Goal: Task Accomplishment & Management: Complete application form

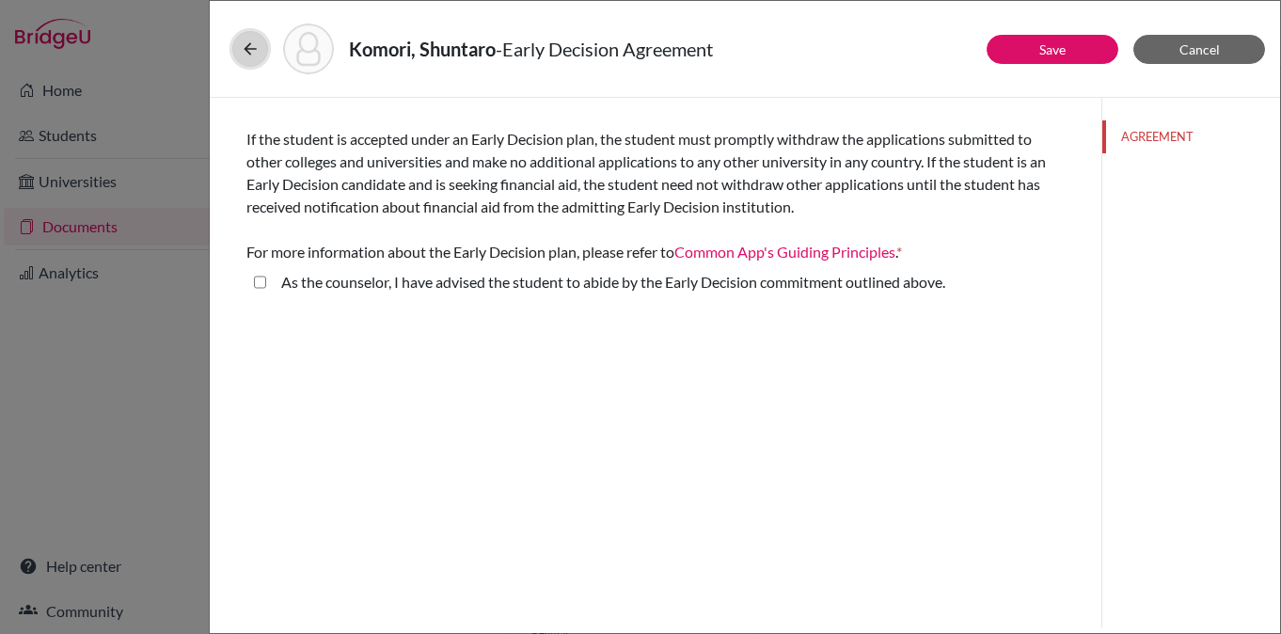
click at [243, 56] on icon at bounding box center [250, 48] width 19 height 19
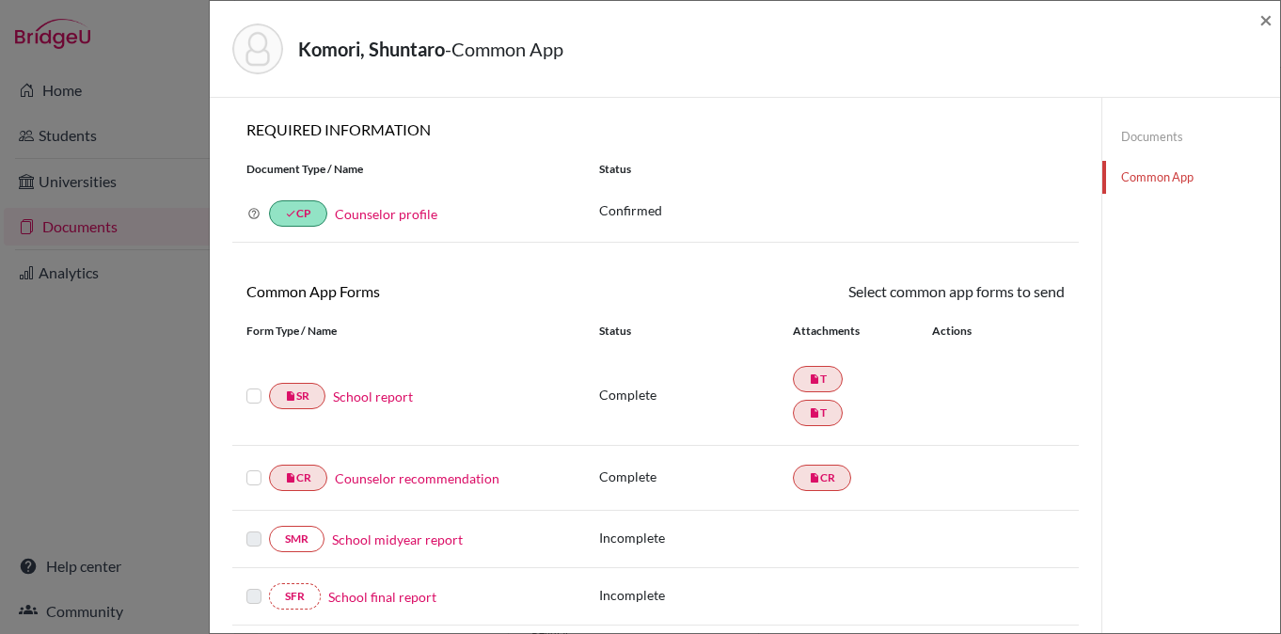
click at [1162, 142] on link "Documents" at bounding box center [1191, 136] width 178 height 33
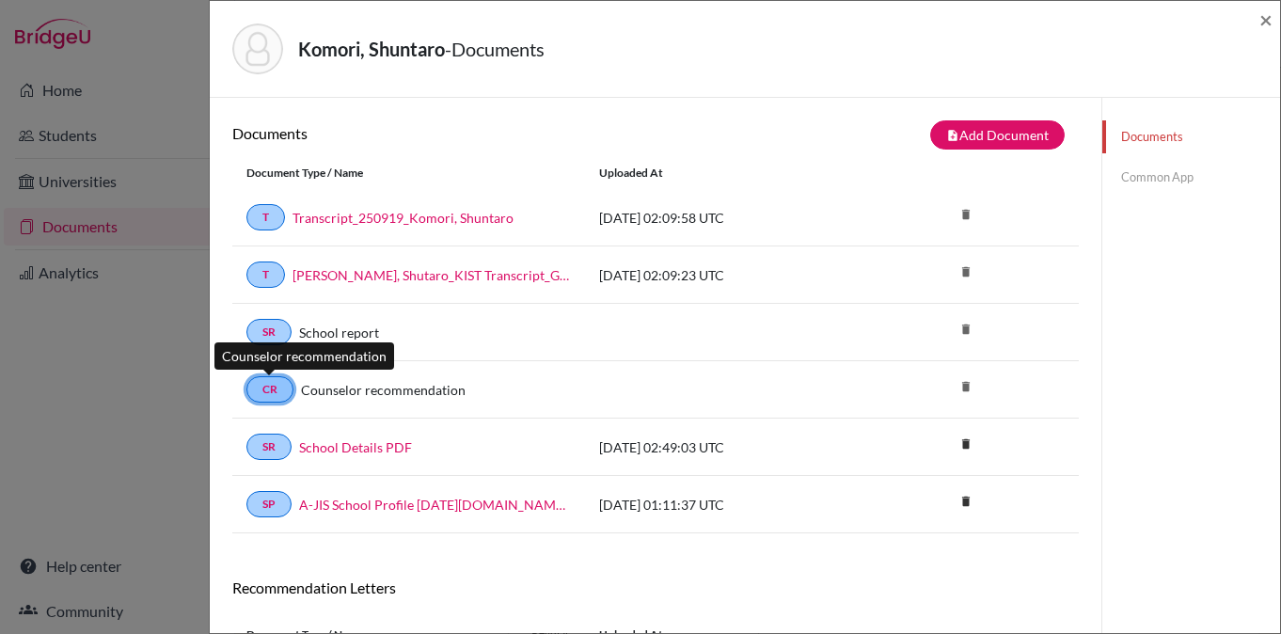
click at [276, 395] on link "CR" at bounding box center [269, 389] width 47 height 26
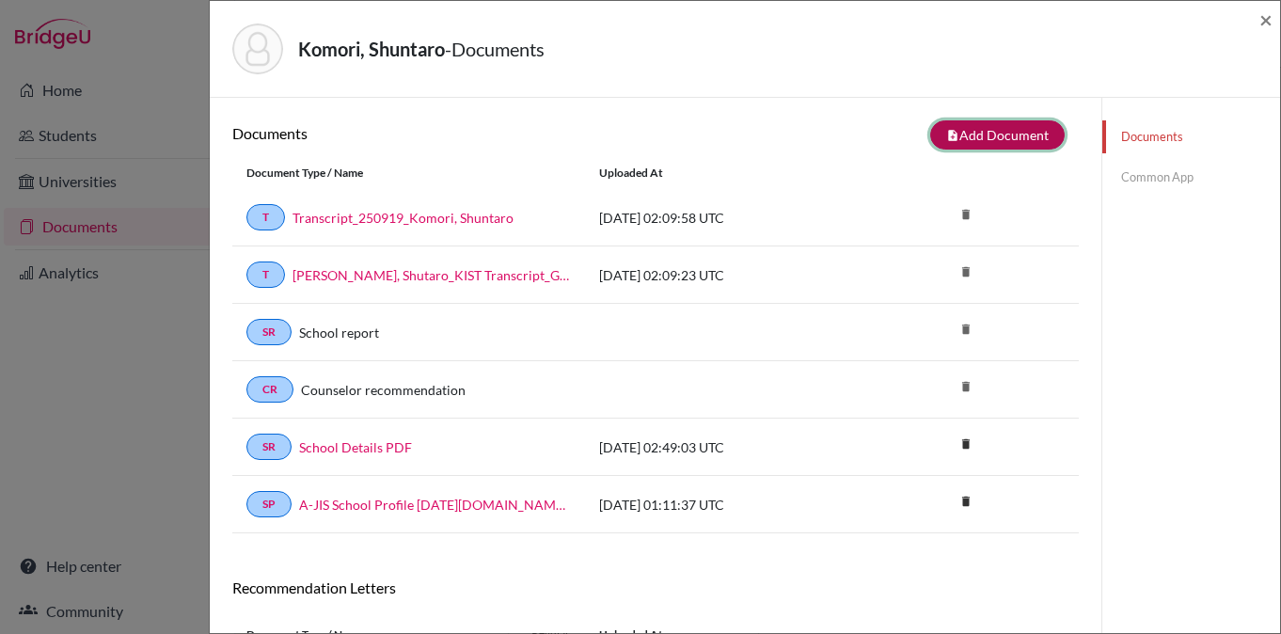
click at [1018, 124] on button "note_add Add Document" at bounding box center [997, 134] width 134 height 29
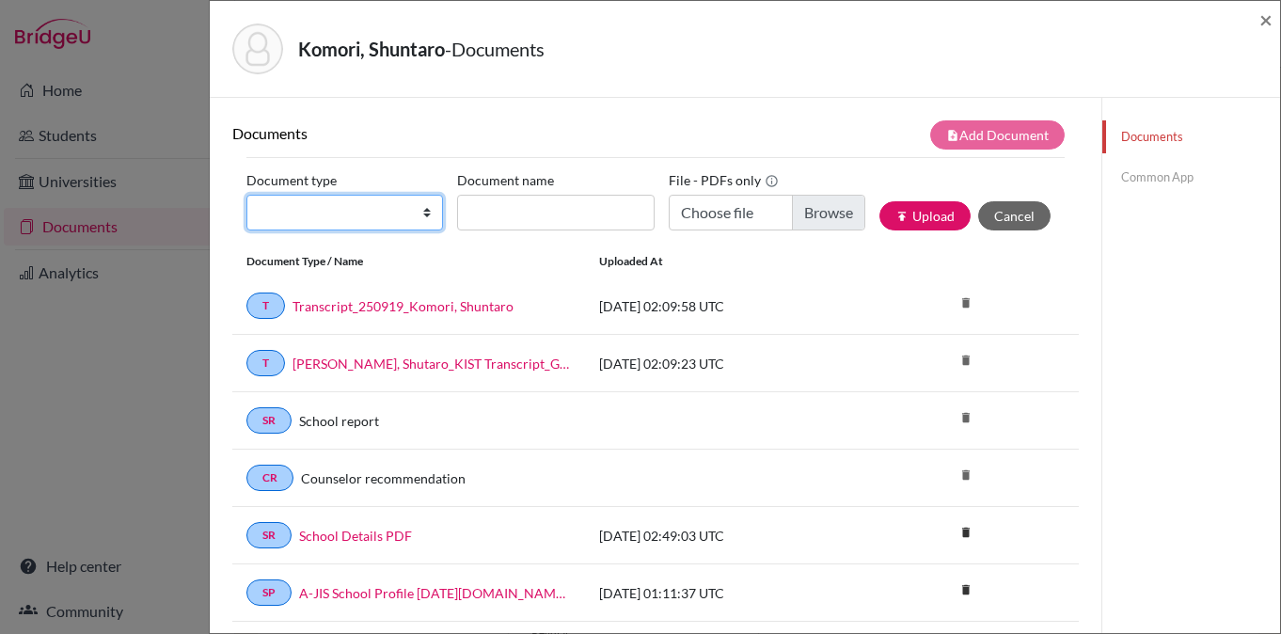
click at [328, 206] on select "Change explanation for Common App reports Counselor recommendation Internationa…" at bounding box center [344, 213] width 197 height 36
select select "4"
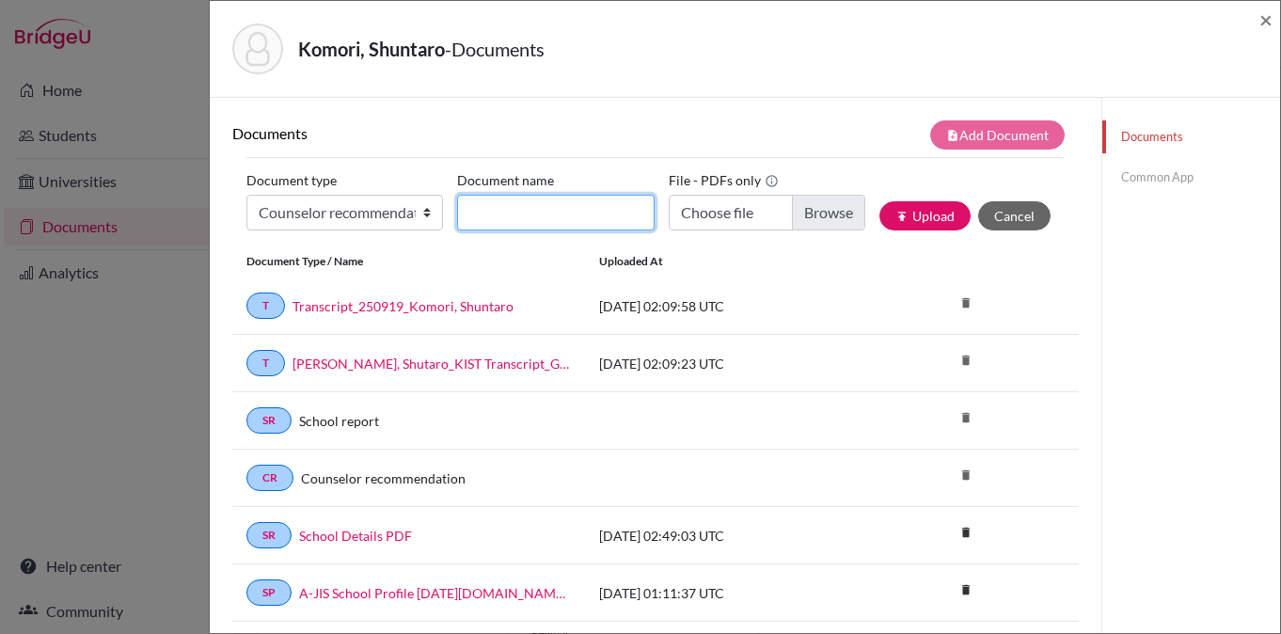
click at [592, 204] on input "Document name" at bounding box center [555, 213] width 197 height 36
type input "Shuntaro Komori Counselor Recommendation"
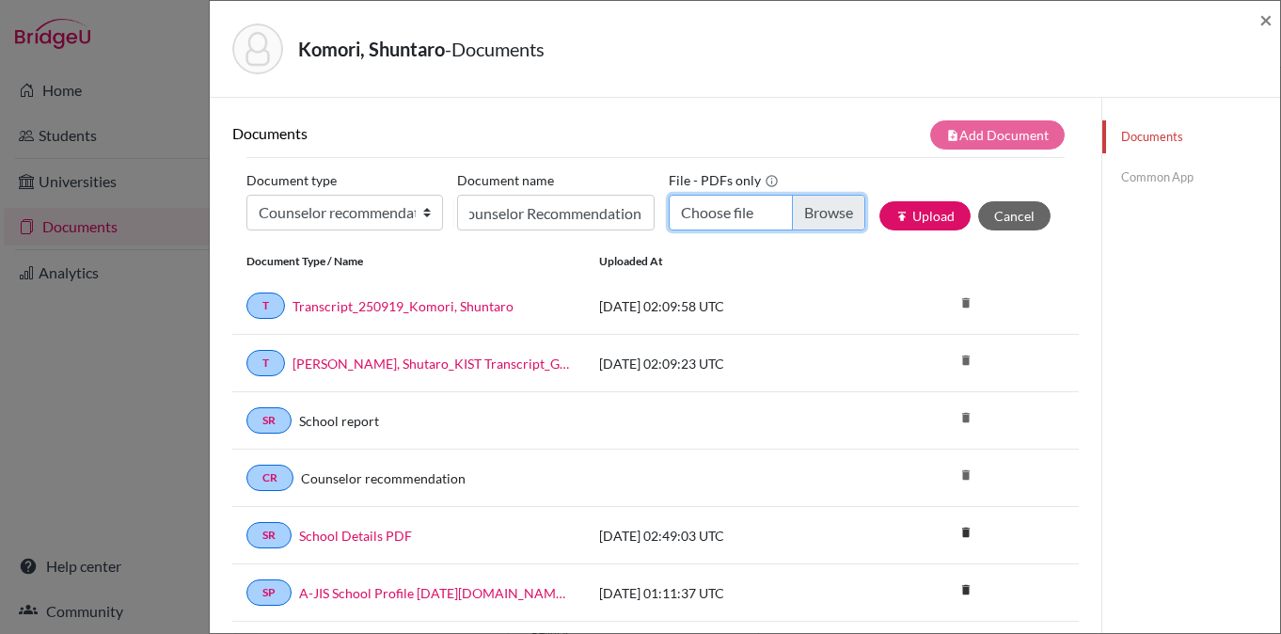
scroll to position [0, 0]
click at [832, 223] on input "Choose file" at bounding box center [767, 213] width 197 height 36
type input "C:\fakepath\Shuntaro Komori Counselor Recommendation.pdf"
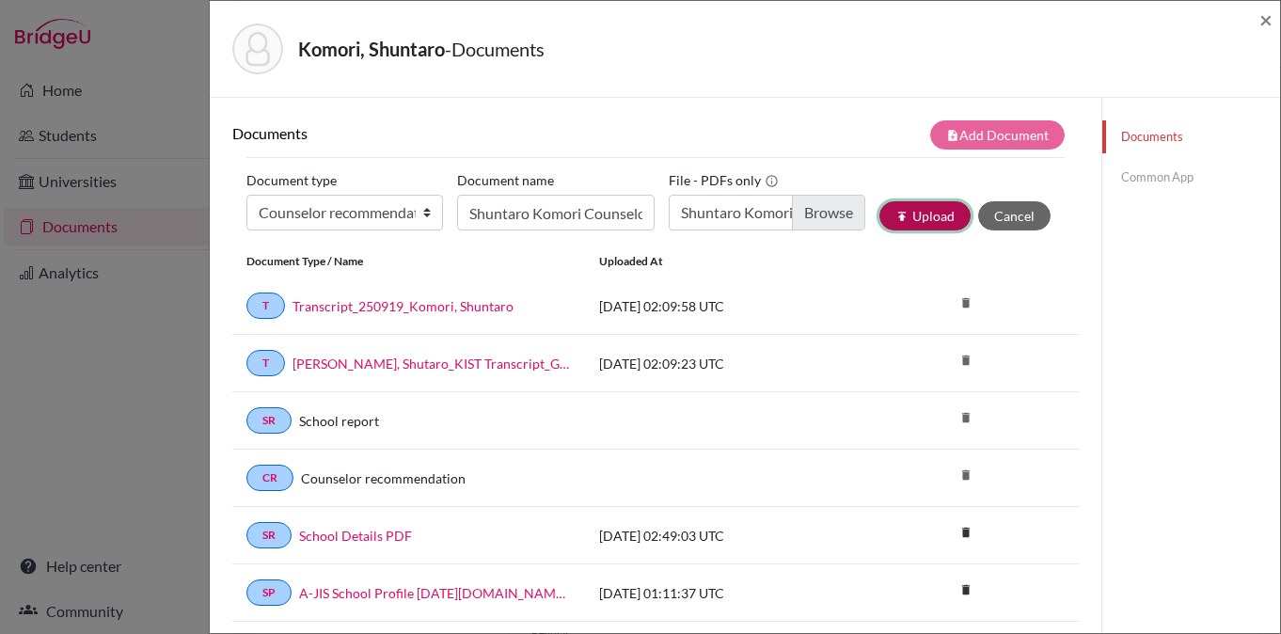
click at [936, 216] on button "publish Upload" at bounding box center [924, 215] width 91 height 29
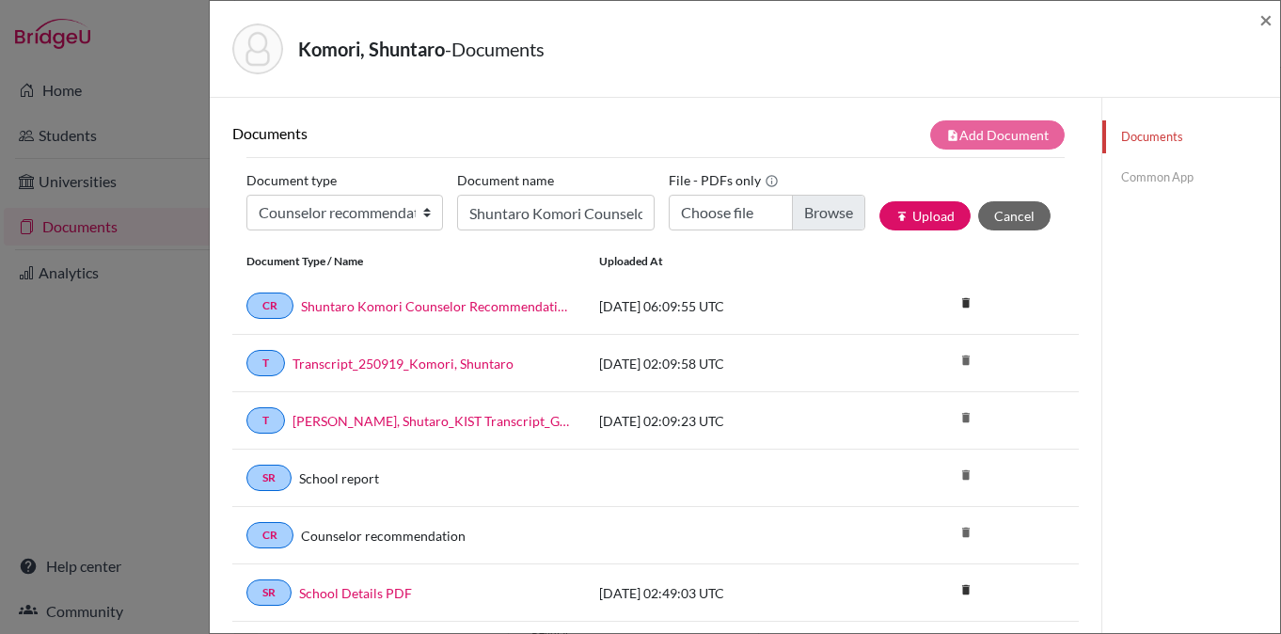
scroll to position [45, 0]
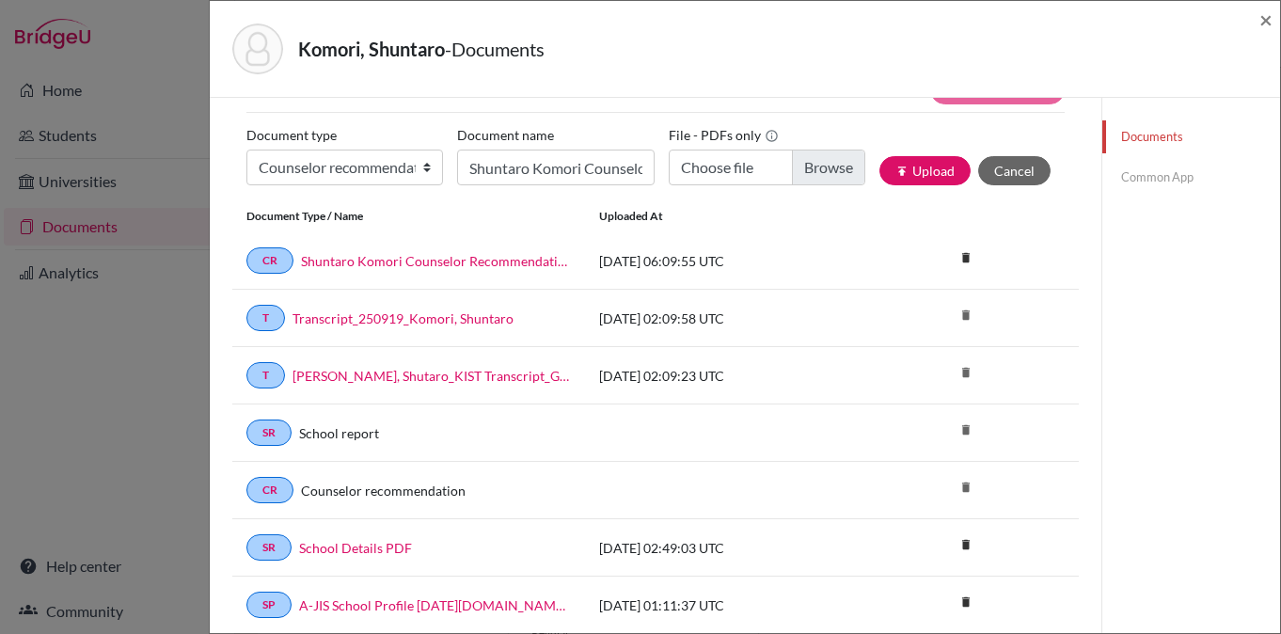
click at [1173, 187] on link "Common App" at bounding box center [1191, 177] width 178 height 33
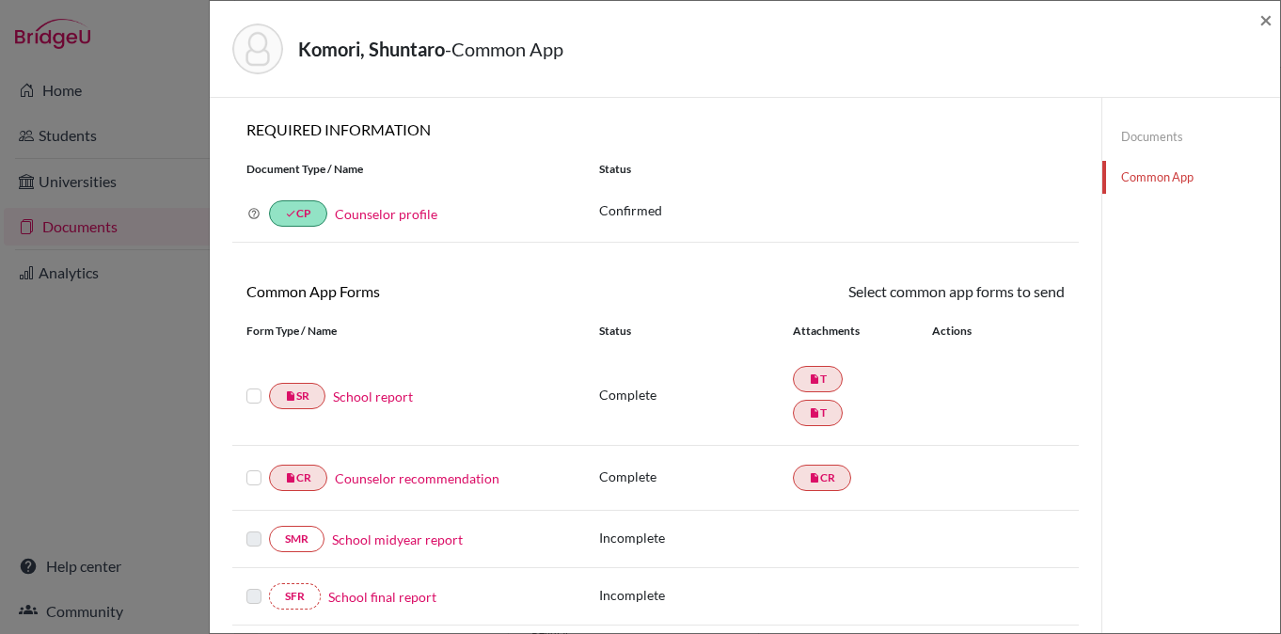
click at [1151, 141] on link "Documents" at bounding box center [1191, 136] width 178 height 33
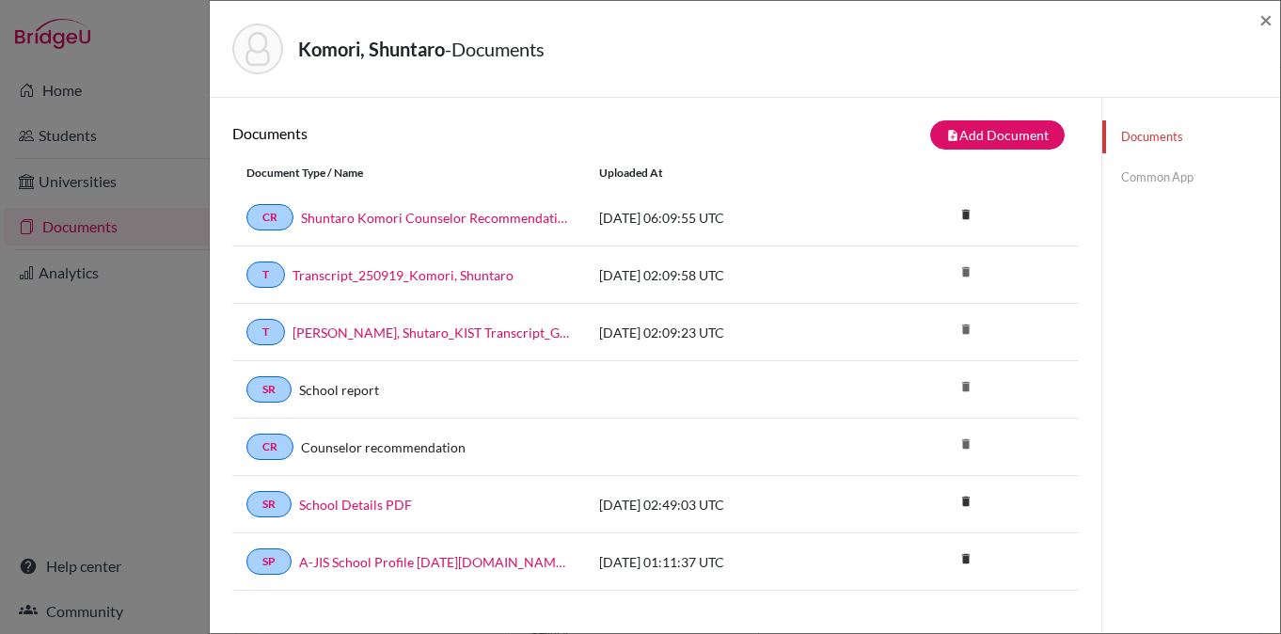
click at [1182, 177] on link "Common App" at bounding box center [1191, 177] width 178 height 33
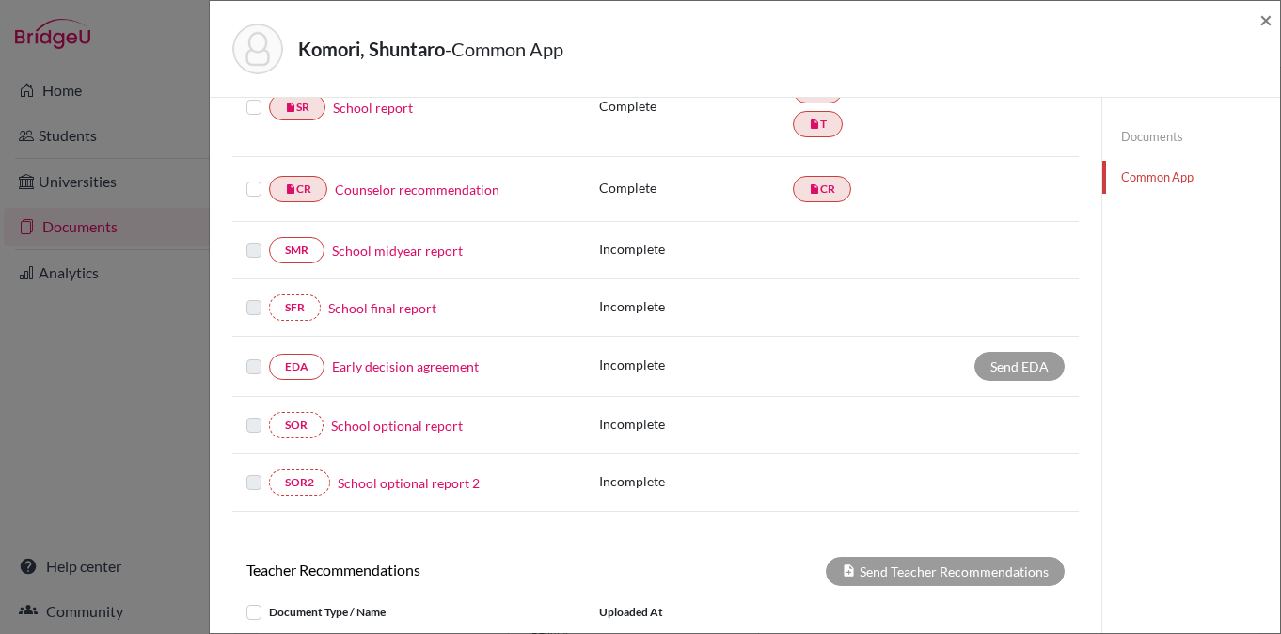
scroll to position [292, 0]
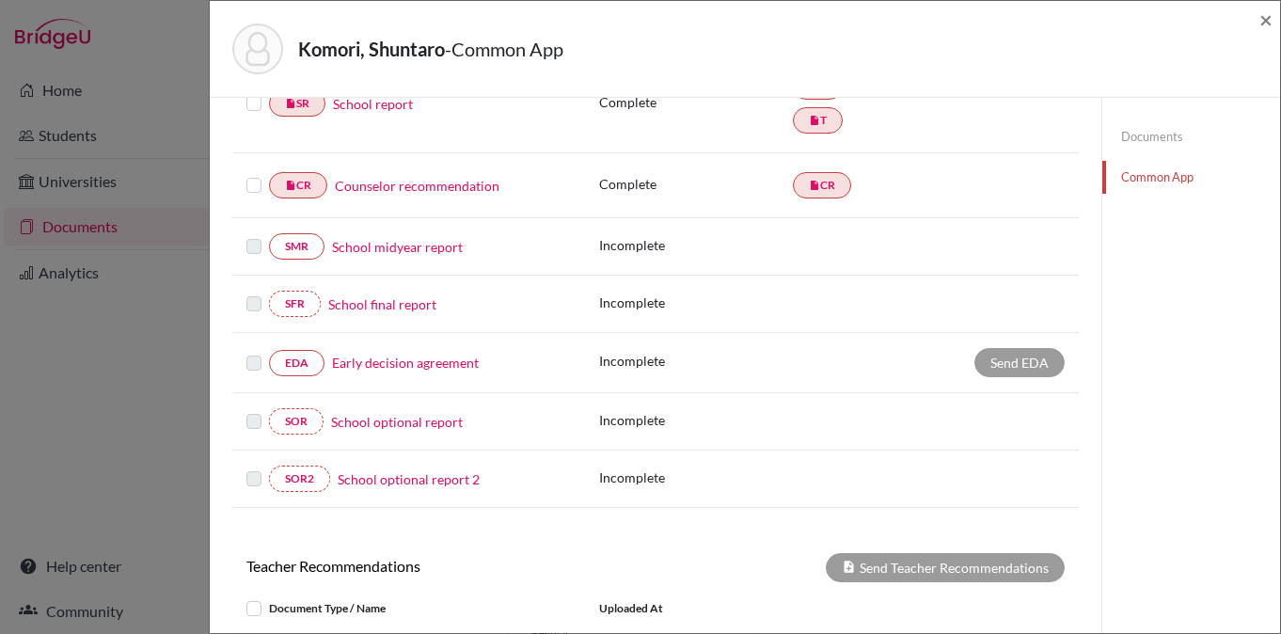
click at [436, 363] on link "Early decision agreement" at bounding box center [405, 363] width 147 height 20
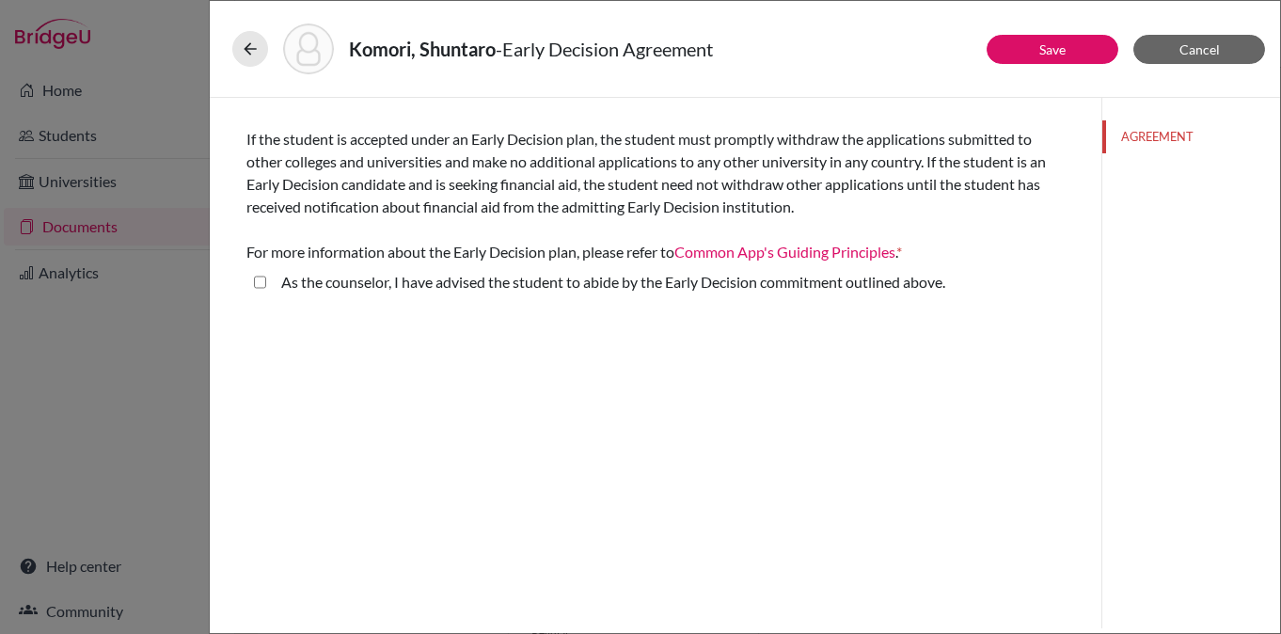
click at [258, 283] on above\ "As the counselor, I have advised the student to abide by the Early Decision com…" at bounding box center [260, 282] width 12 height 23
checkbox above\ "true"
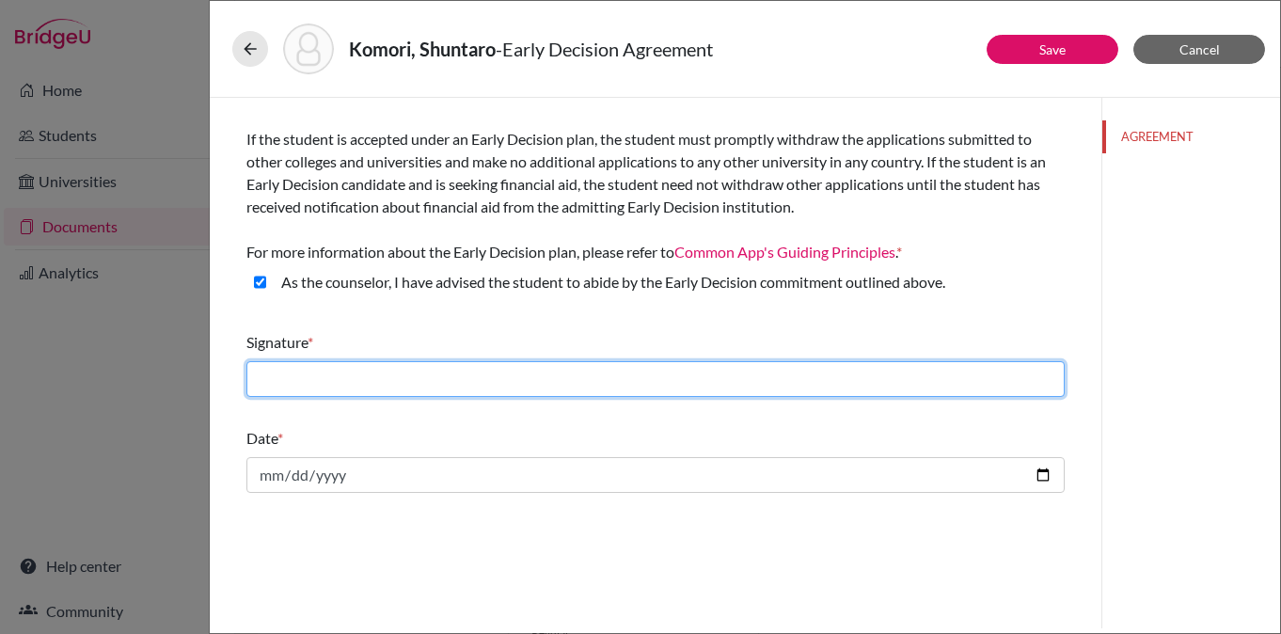
click at [716, 381] on input "text" at bounding box center [655, 379] width 818 height 36
type input "[PERSON_NAME]"
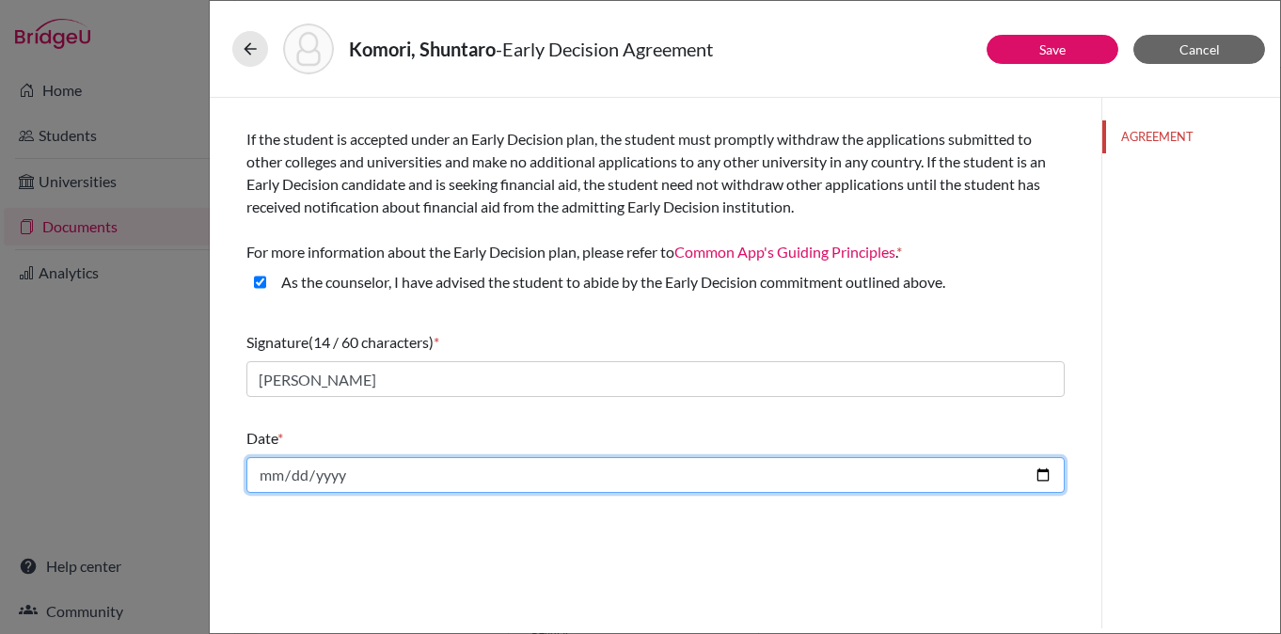
click at [418, 466] on input "date" at bounding box center [655, 475] width 818 height 36
type input "[DATE]"
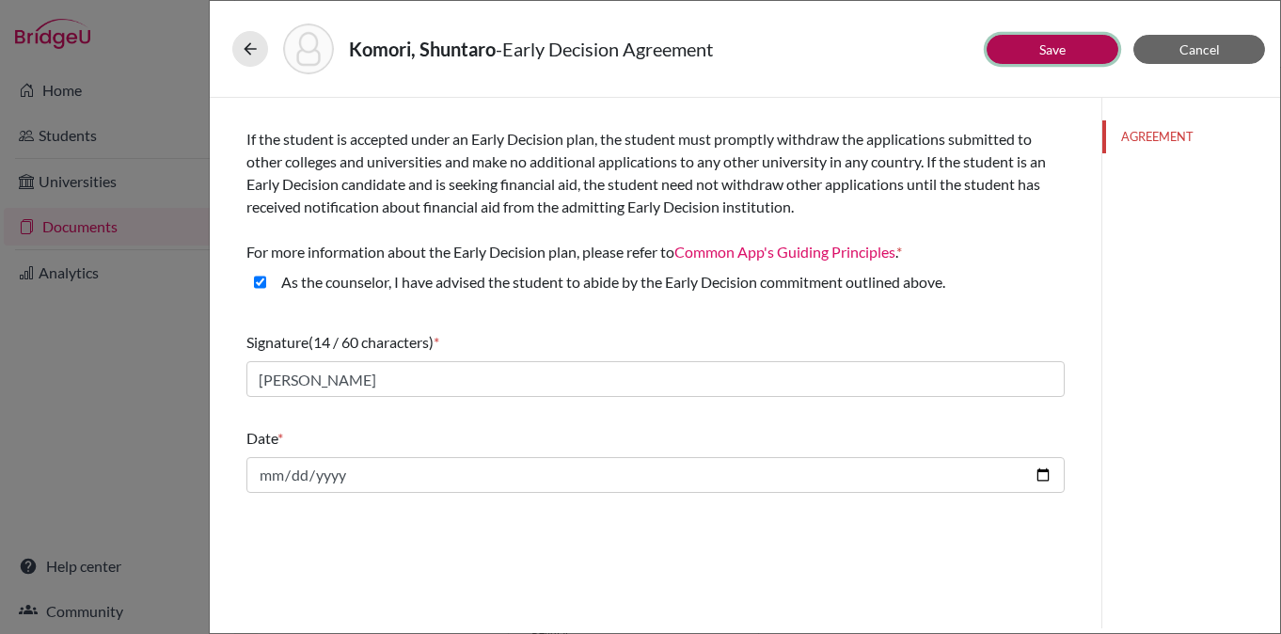
click at [1079, 51] on button "Save" at bounding box center [1052, 49] width 132 height 29
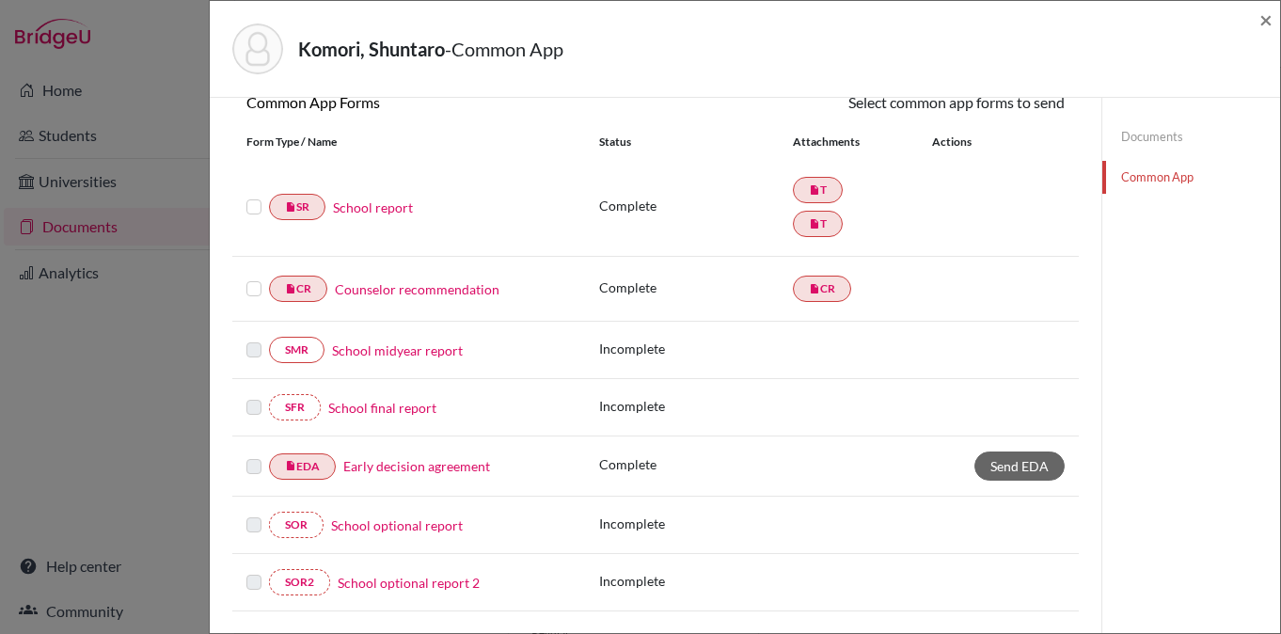
scroll to position [198, 0]
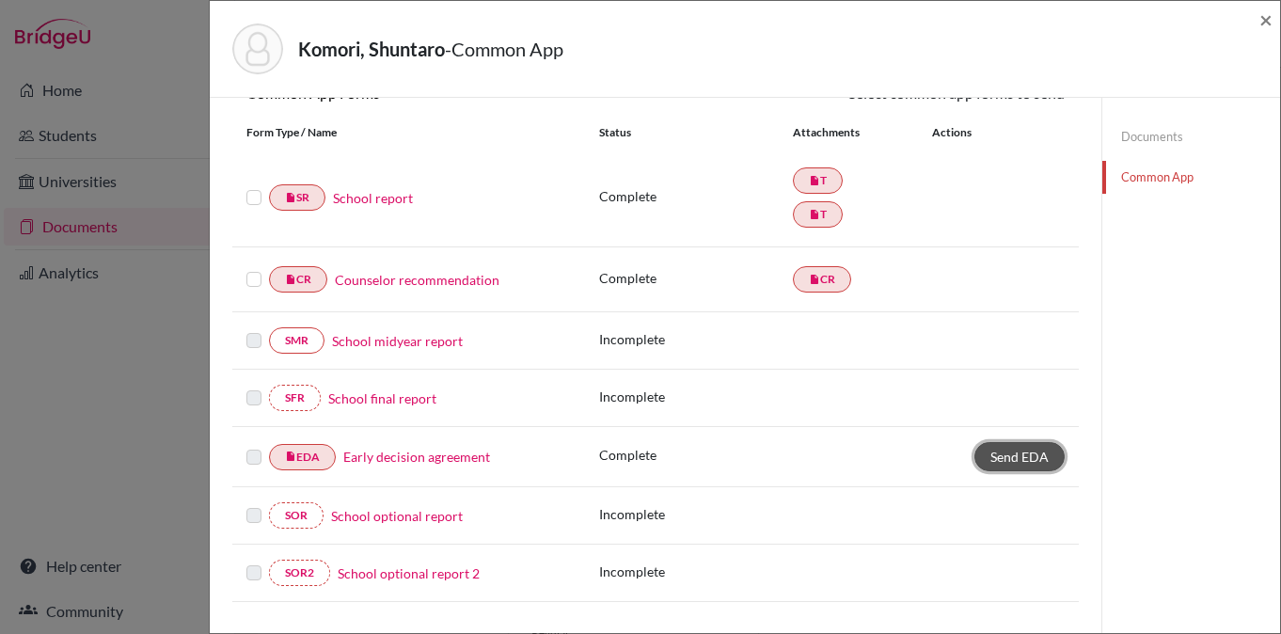
click at [1034, 459] on span "Send EDA" at bounding box center [1019, 457] width 58 height 16
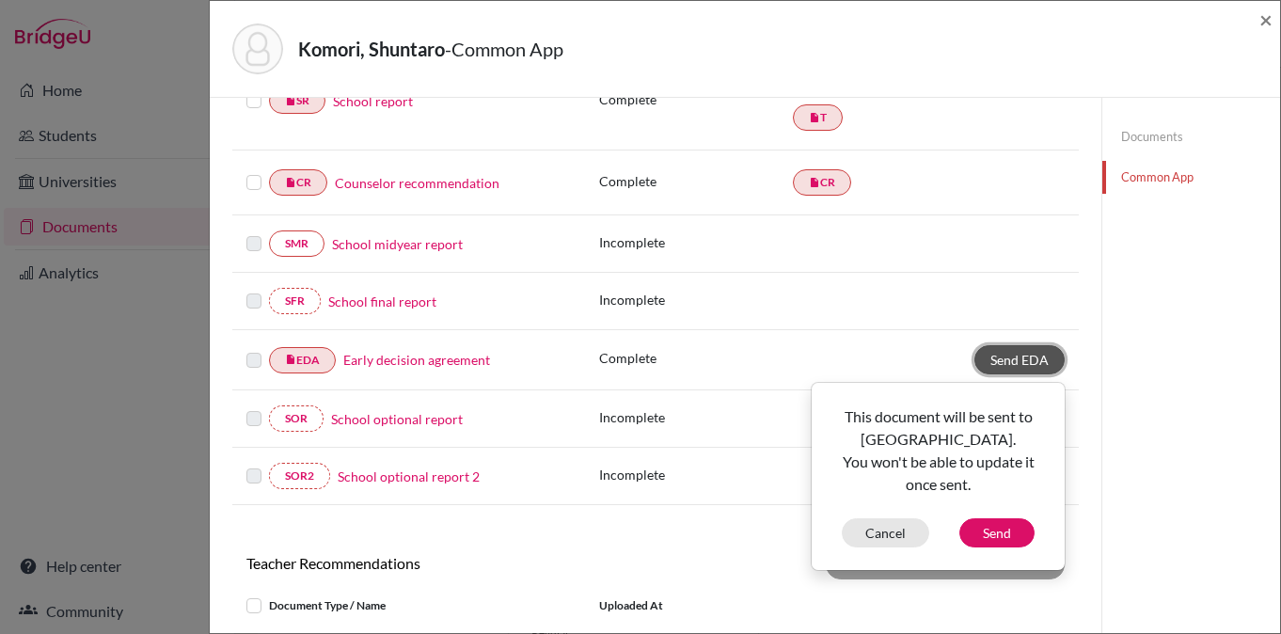
scroll to position [297, 0]
click at [1011, 537] on button "Send" at bounding box center [996, 530] width 75 height 29
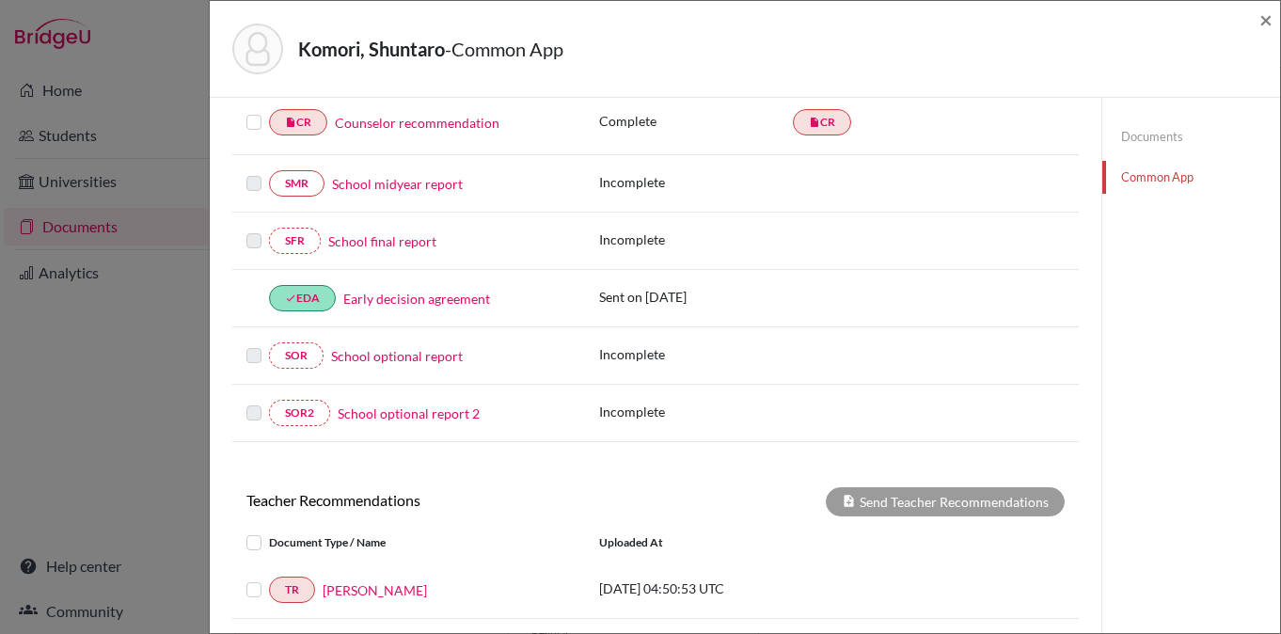
scroll to position [0, 0]
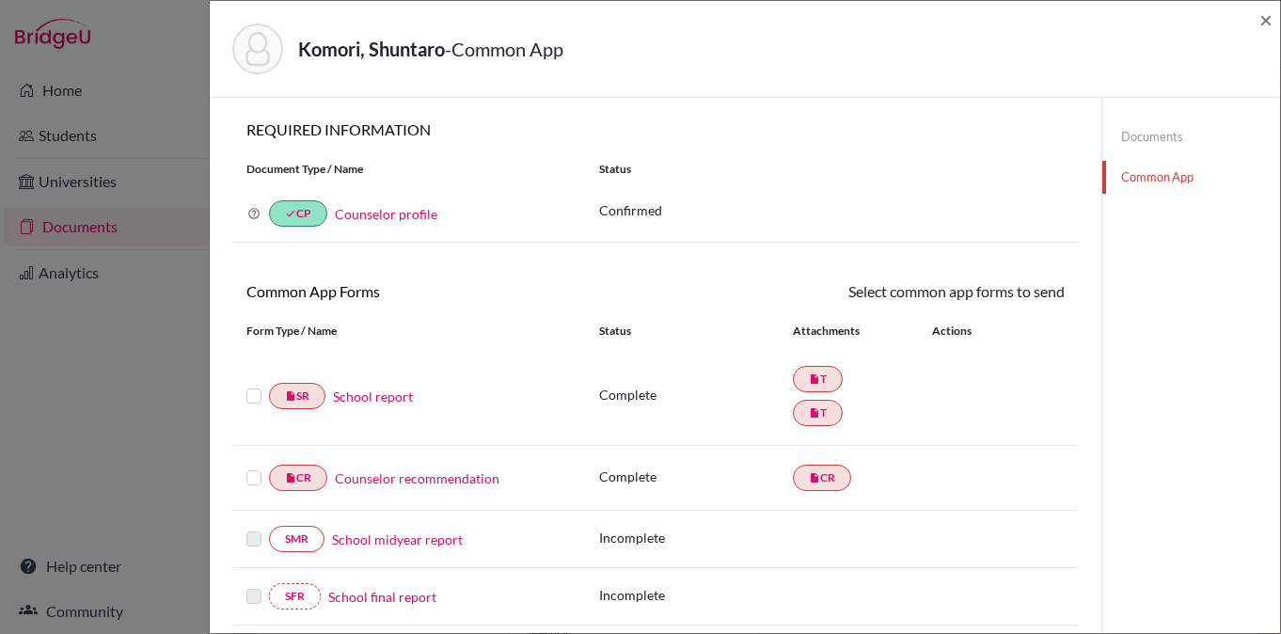
click at [1152, 142] on link "Documents" at bounding box center [1191, 136] width 178 height 33
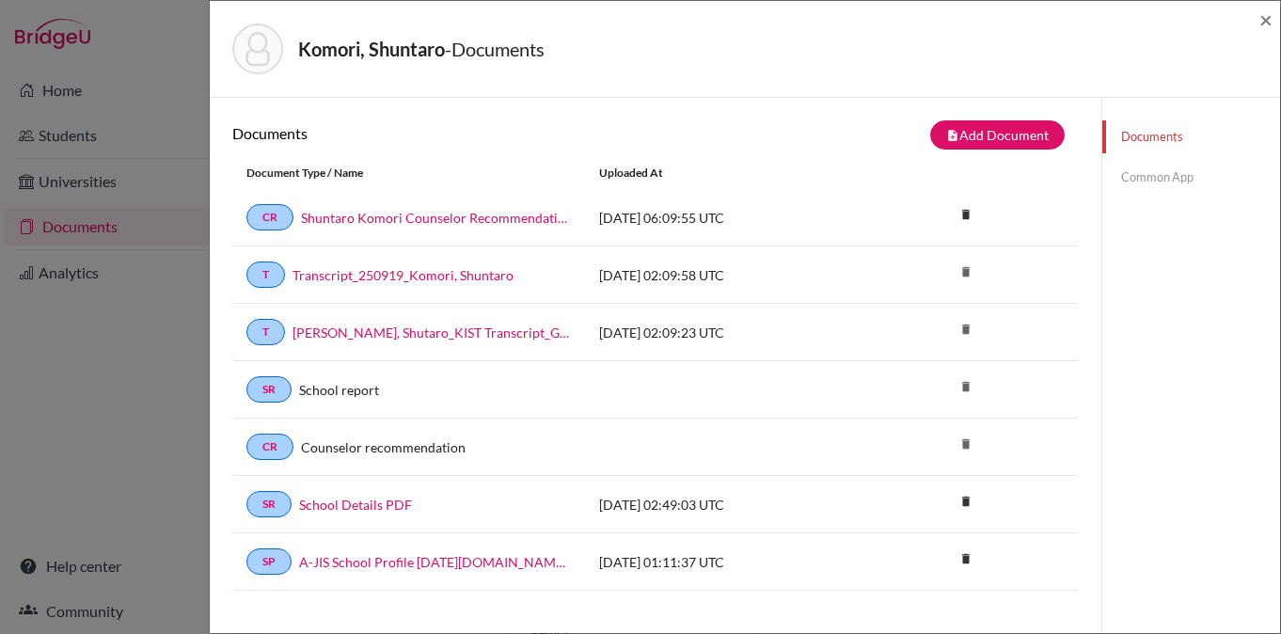
scroll to position [45, 0]
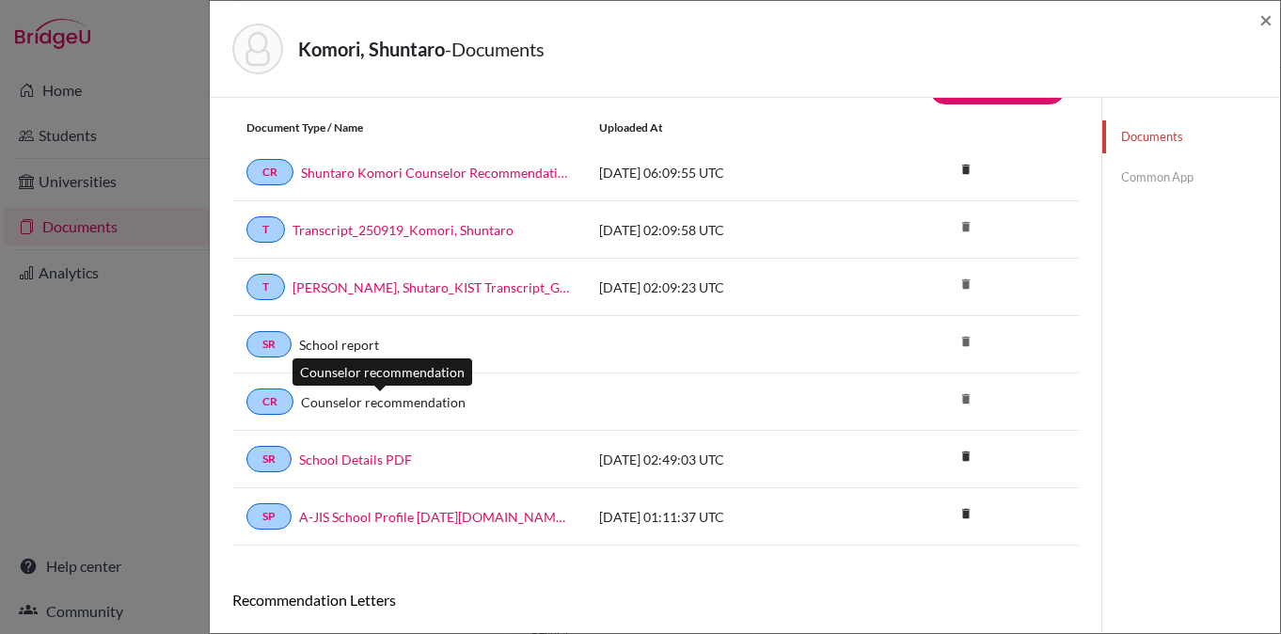
click at [361, 406] on link "Counselor recommendation" at bounding box center [383, 402] width 165 height 20
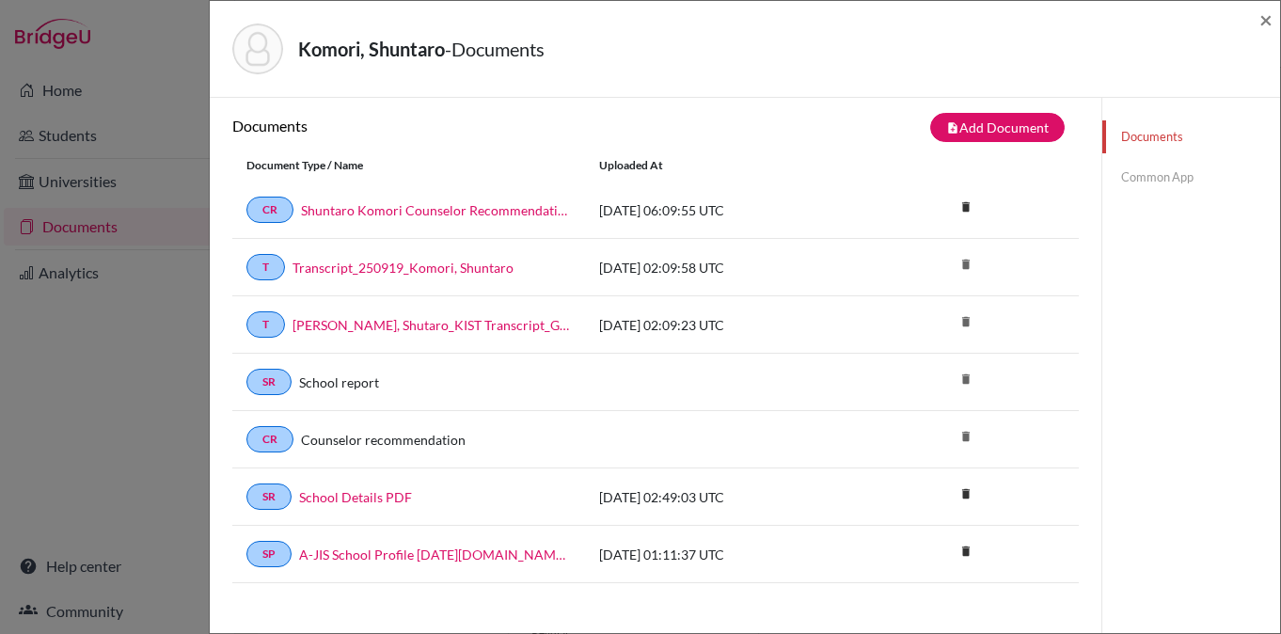
scroll to position [0, 0]
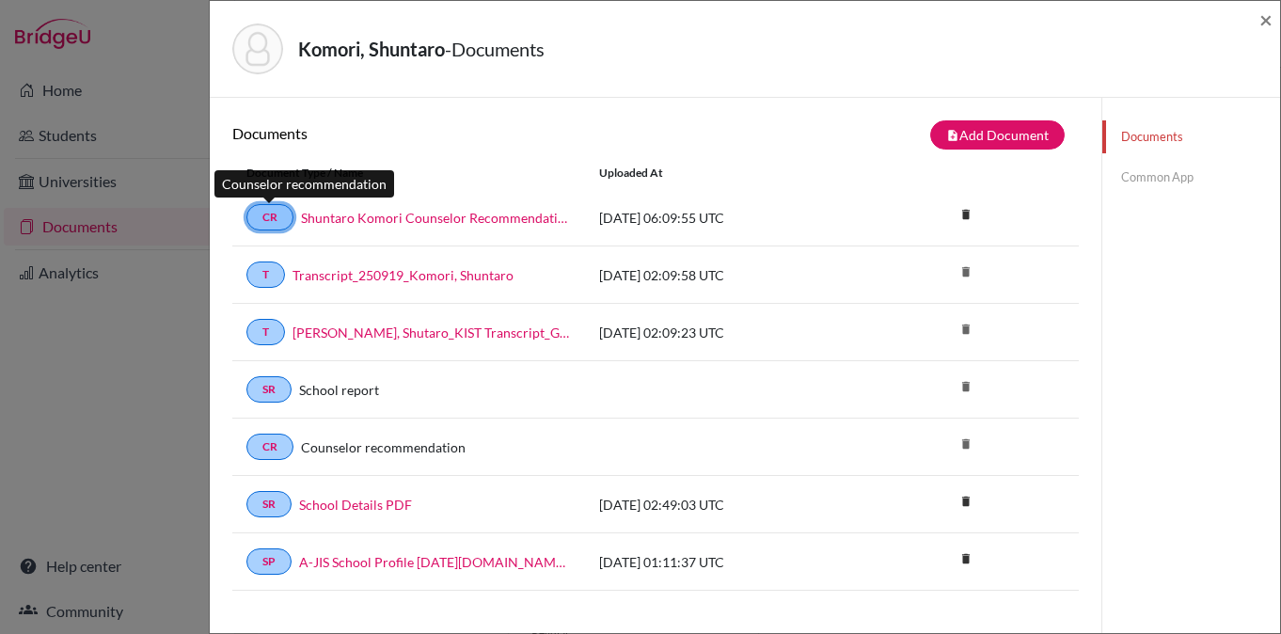
click at [265, 219] on link "CR" at bounding box center [269, 217] width 47 height 26
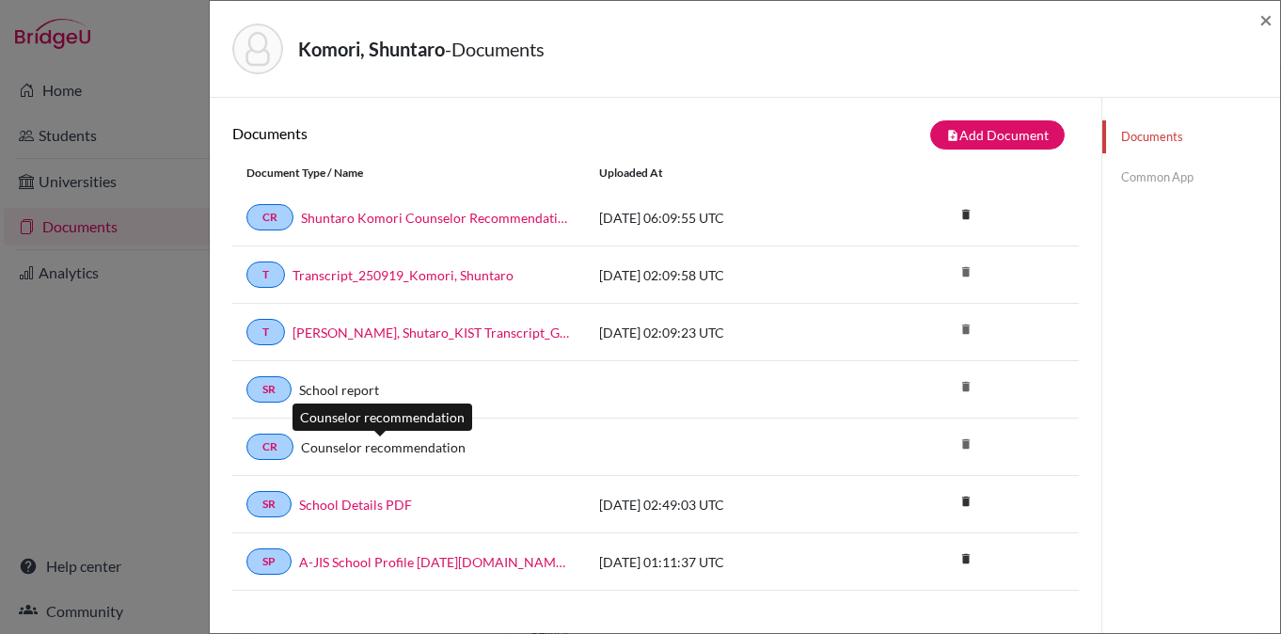
click at [409, 447] on link "Counselor recommendation" at bounding box center [383, 447] width 165 height 20
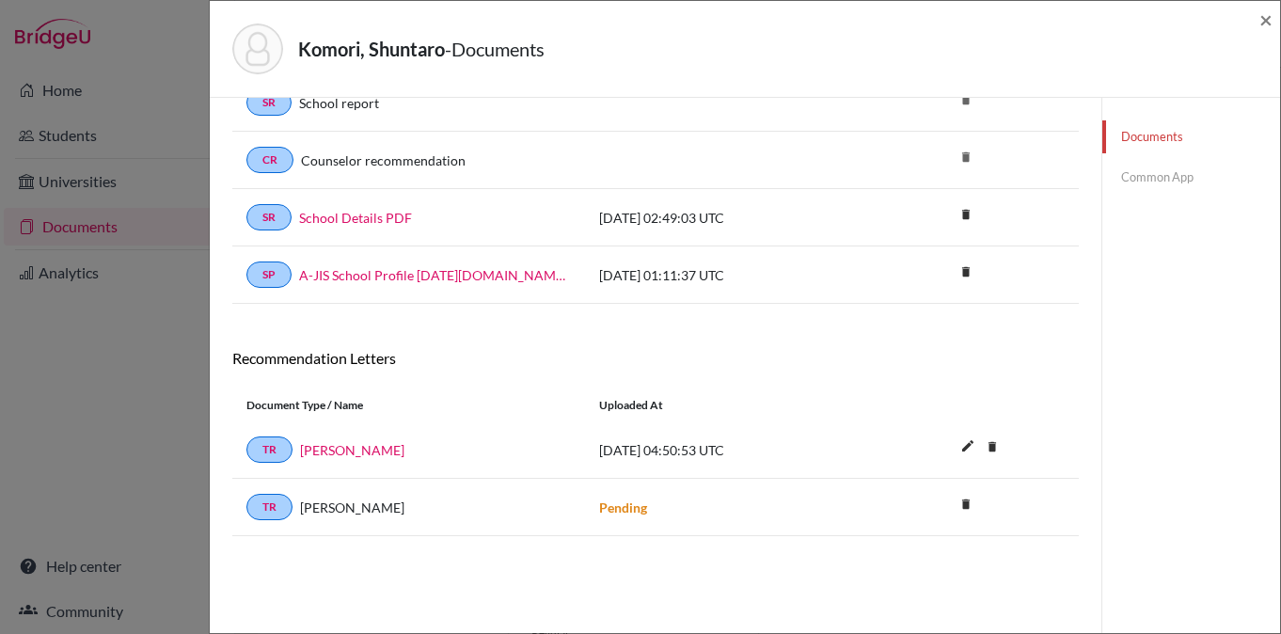
scroll to position [258, 0]
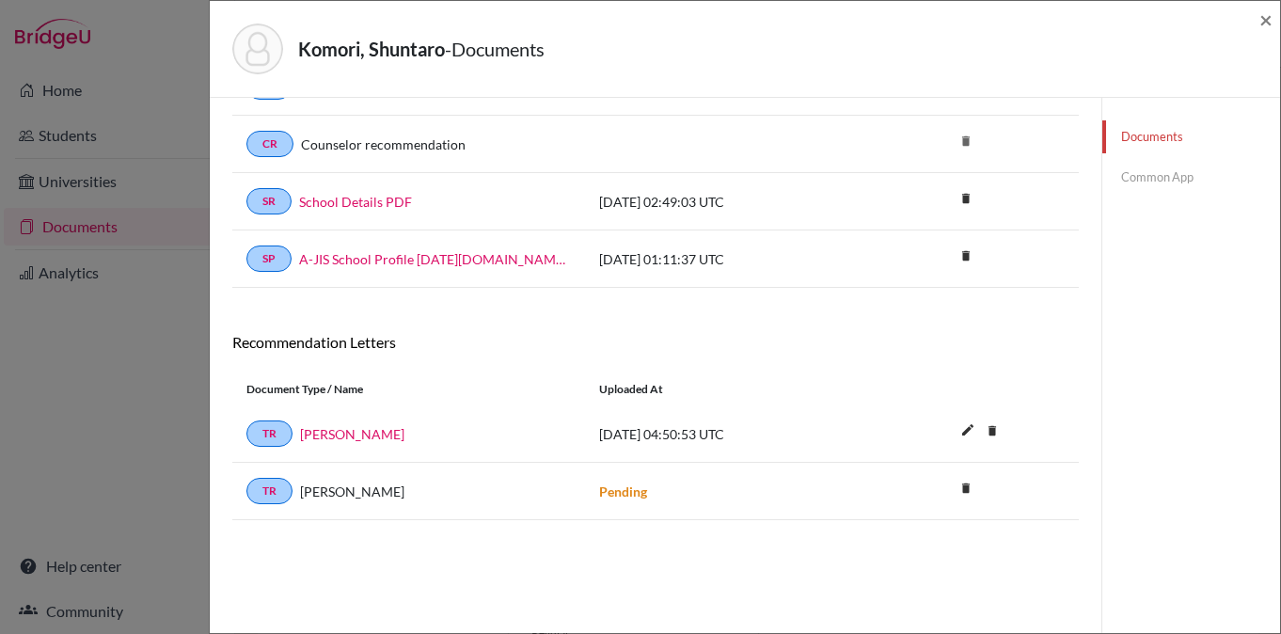
click at [1175, 181] on link "Common App" at bounding box center [1191, 177] width 178 height 33
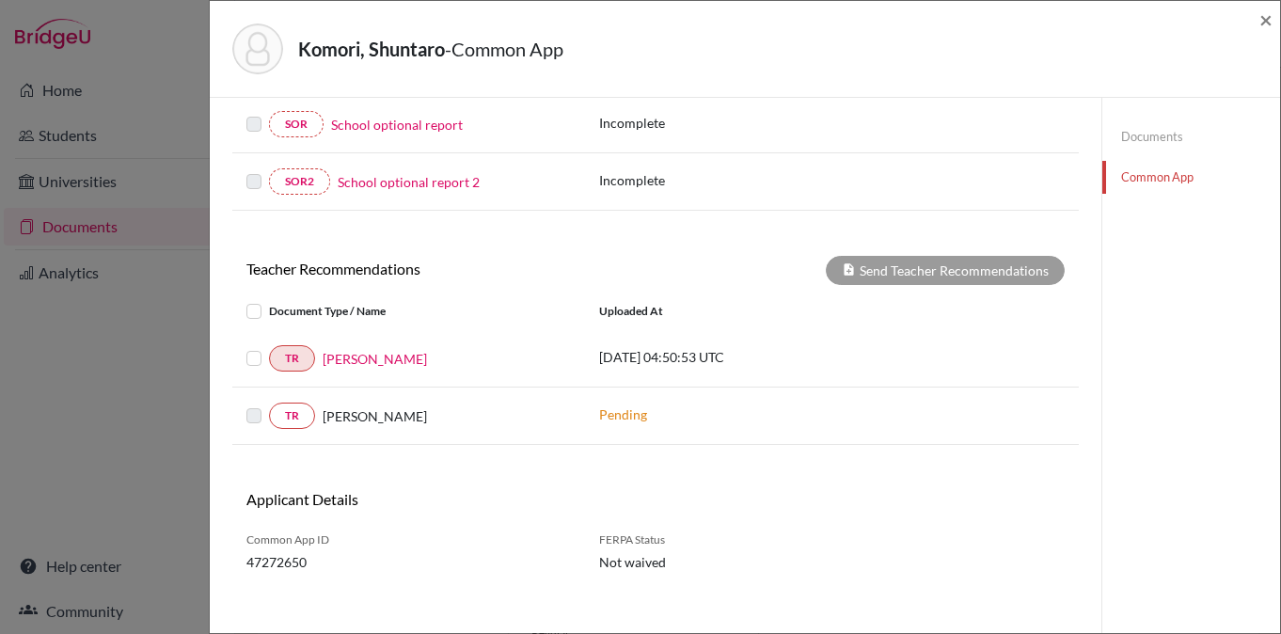
scroll to position [588, 0]
click at [1263, 24] on span "×" at bounding box center [1265, 19] width 13 height 27
